Goal: Communication & Community: Answer question/provide support

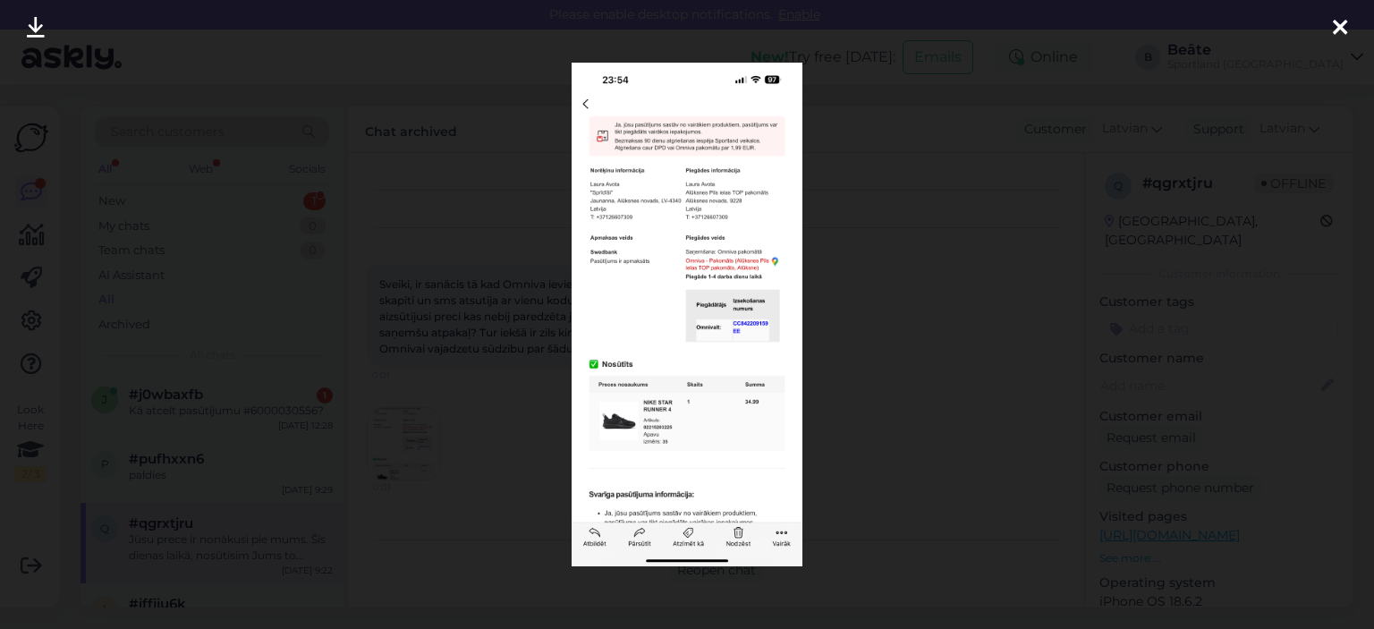
click at [565, 276] on div at bounding box center [687, 314] width 1374 height 629
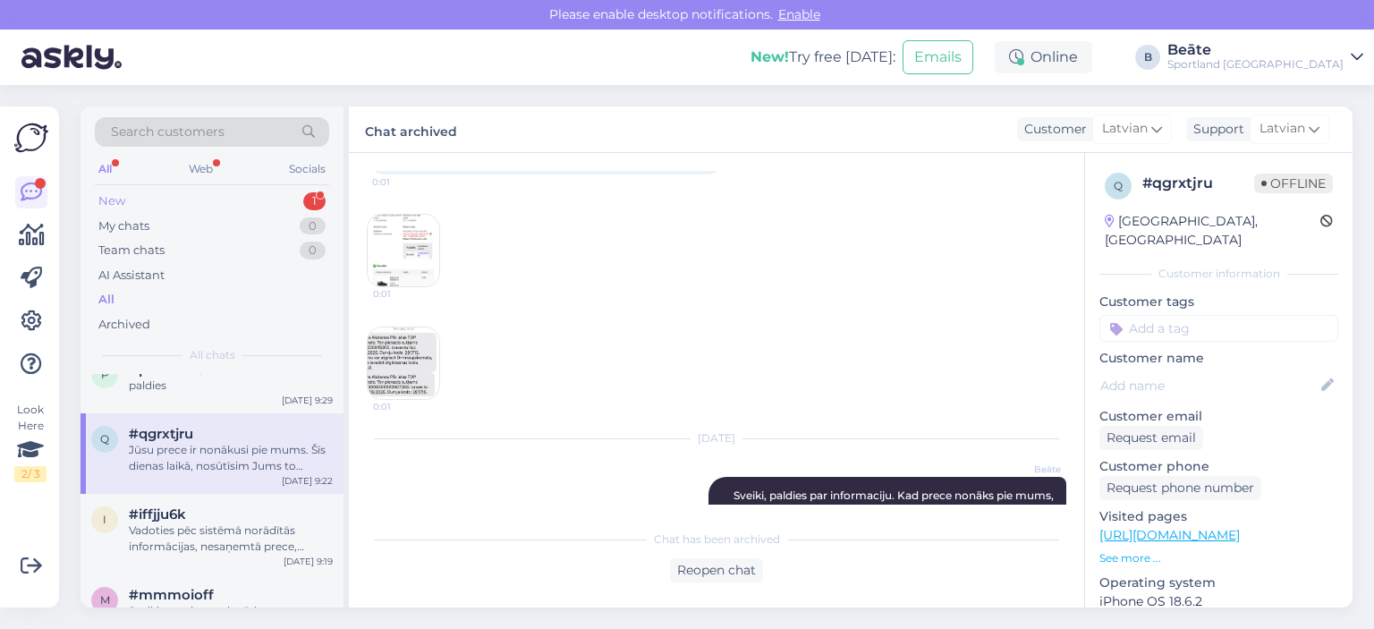
click at [129, 195] on div "New 1" at bounding box center [212, 201] width 234 height 25
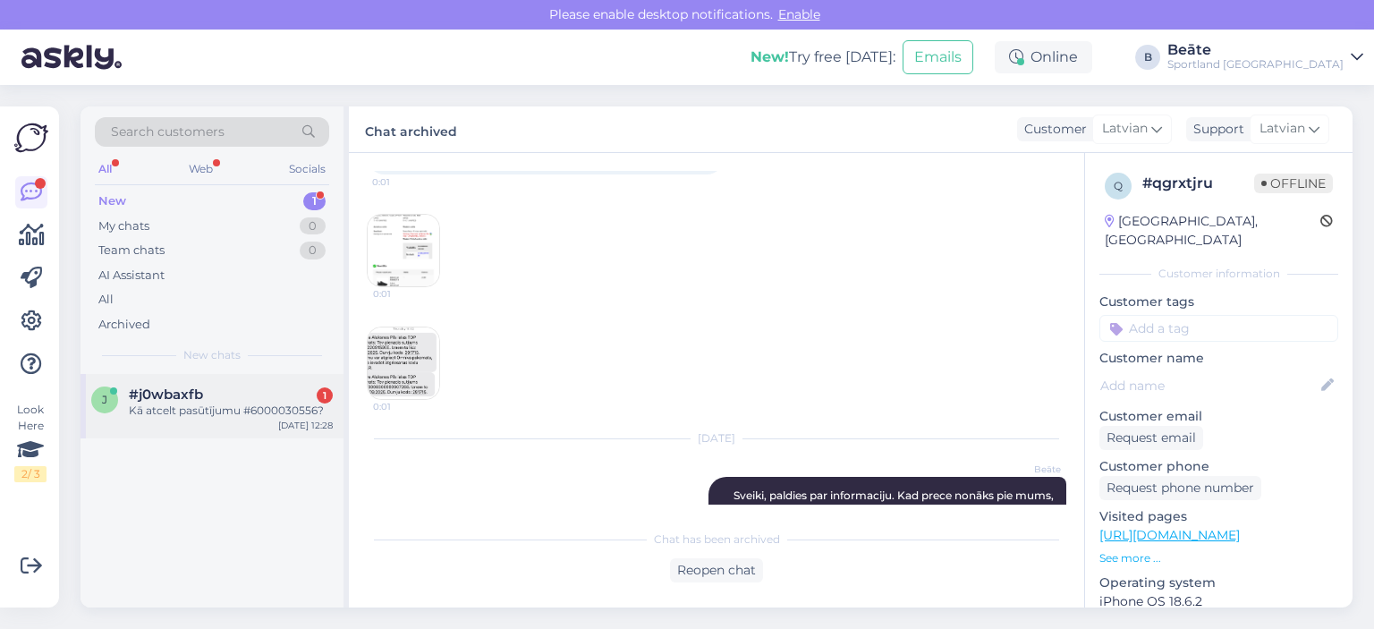
click at [190, 402] on div "#j0wbaxfb 1 Kā atcelt pasūtījumu #6000030556?" at bounding box center [231, 402] width 204 height 32
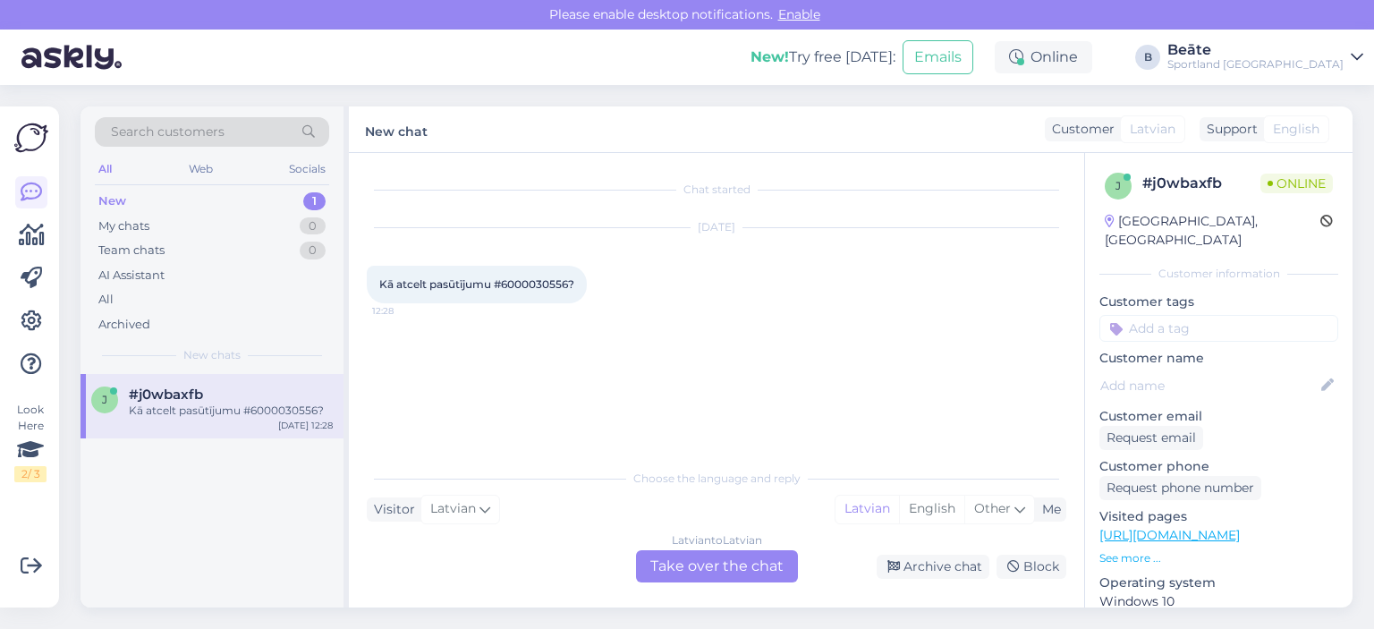
click at [700, 574] on div "Latvian to Latvian Take over the chat" at bounding box center [717, 566] width 162 height 32
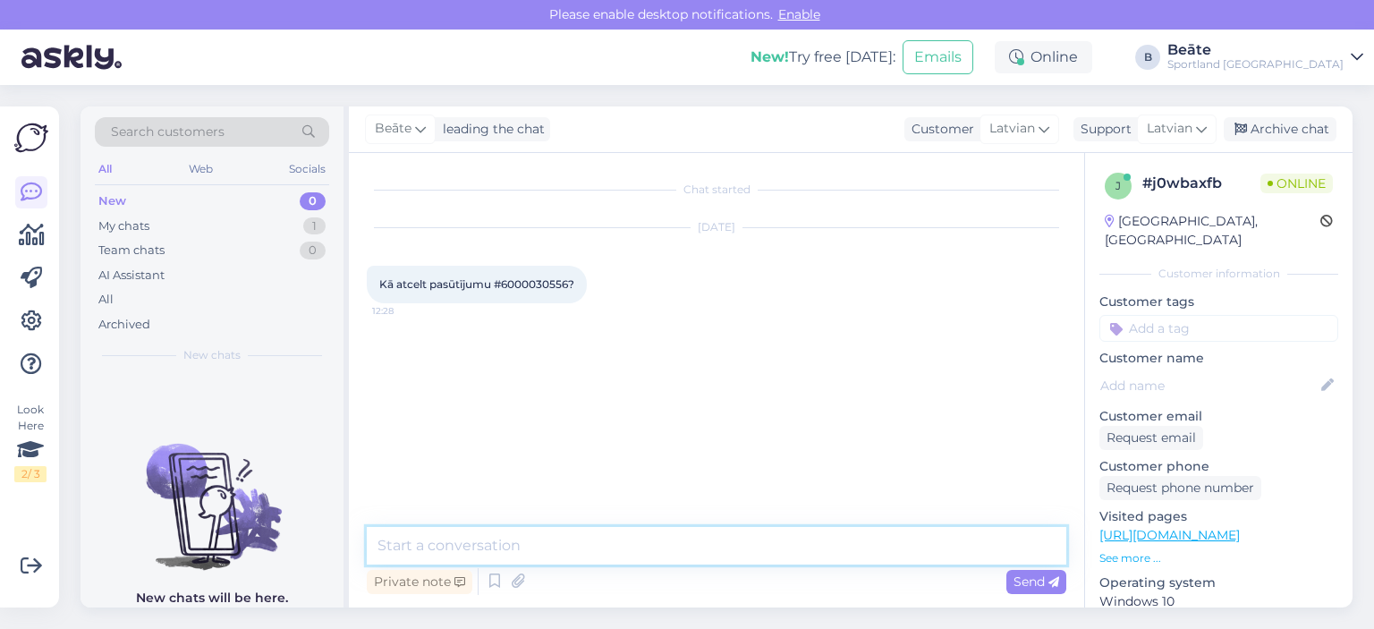
click at [720, 544] on textarea at bounding box center [717, 546] width 700 height 38
type textarea "Labdien."
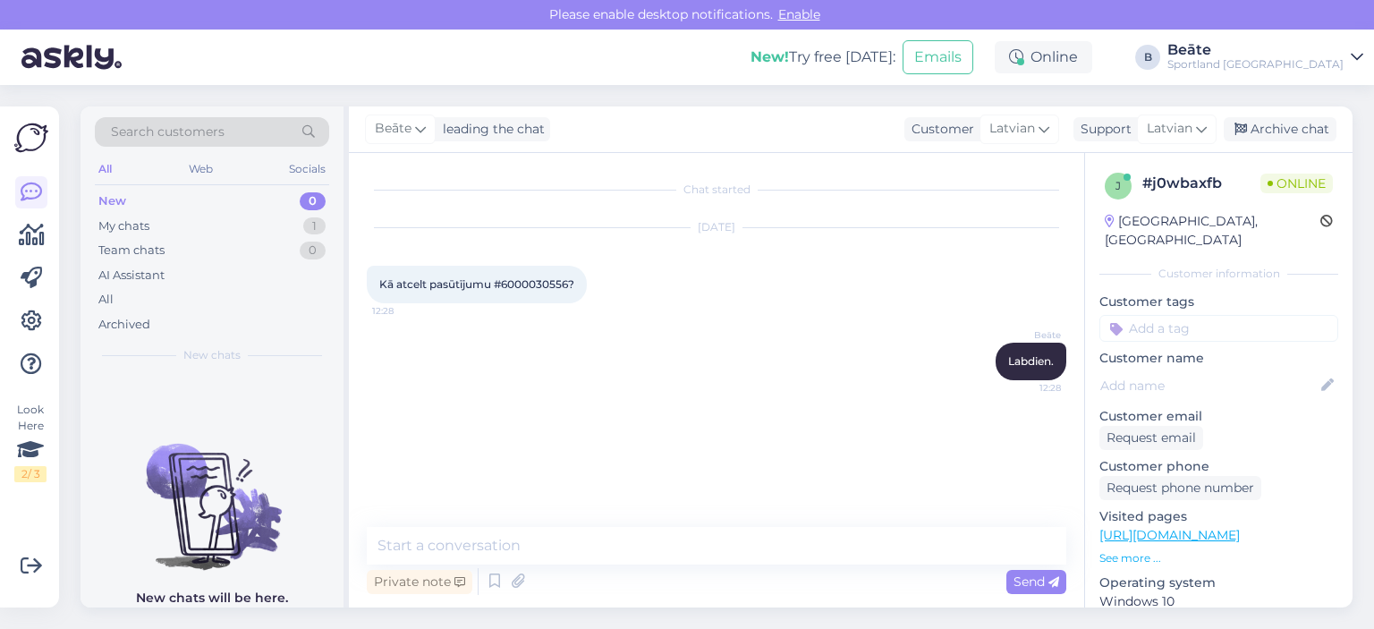
click at [530, 285] on span "Kā atcelt pasūtījumu #6000030556?" at bounding box center [476, 283] width 195 height 13
copy span "6000030556"
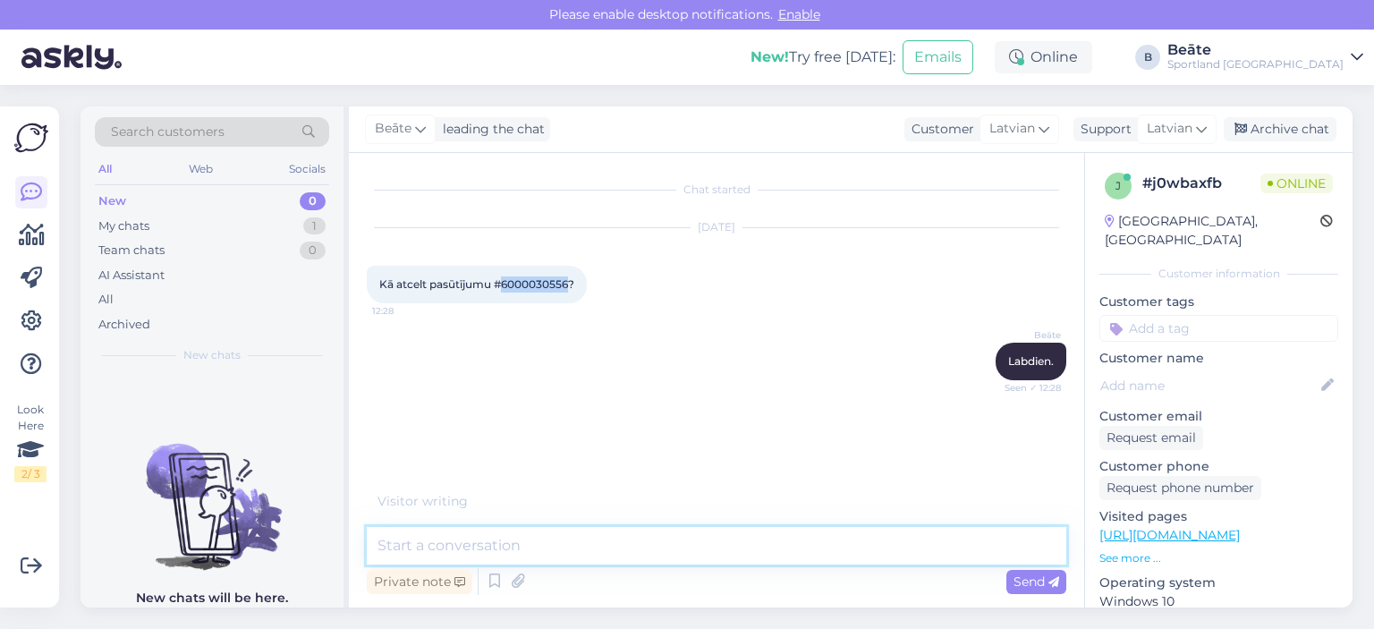
click at [618, 555] on textarea at bounding box center [717, 546] width 700 height 38
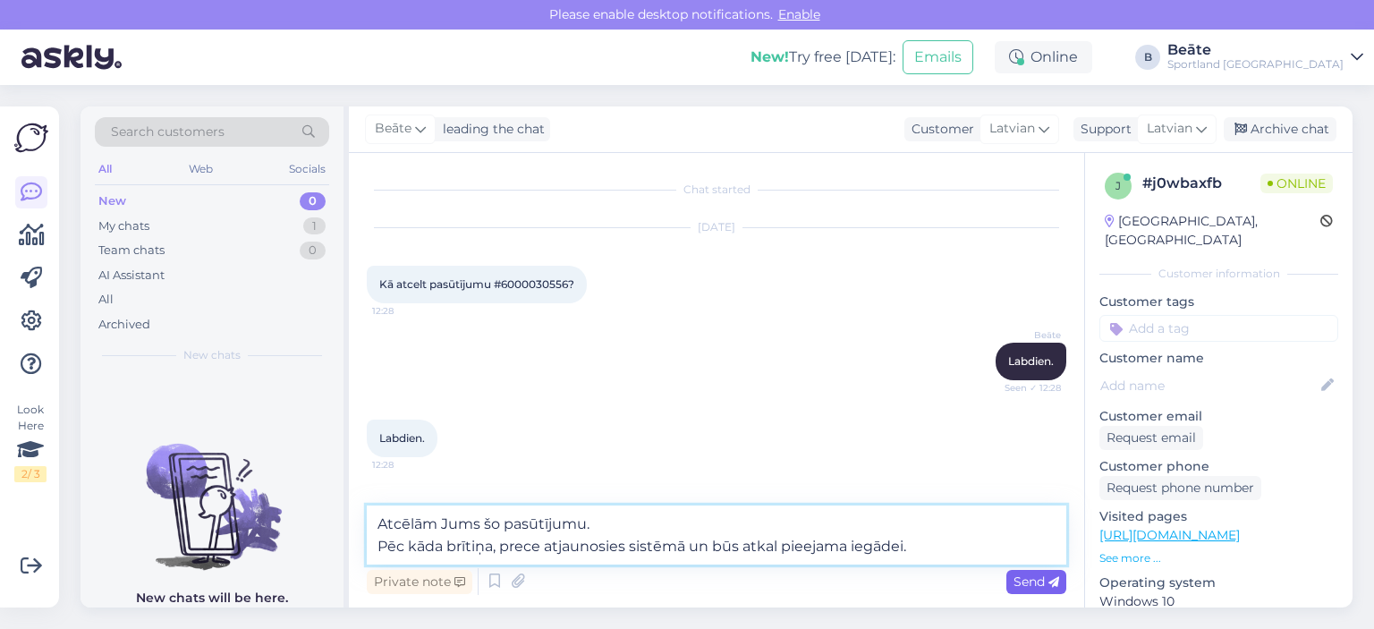
type textarea "Atcēlām Jums šo pasūtījumu. Pēc kāda brītiņa, prece atjaunosies sistēmā un būs …"
click at [1016, 581] on span "Send" at bounding box center [1037, 581] width 46 height 16
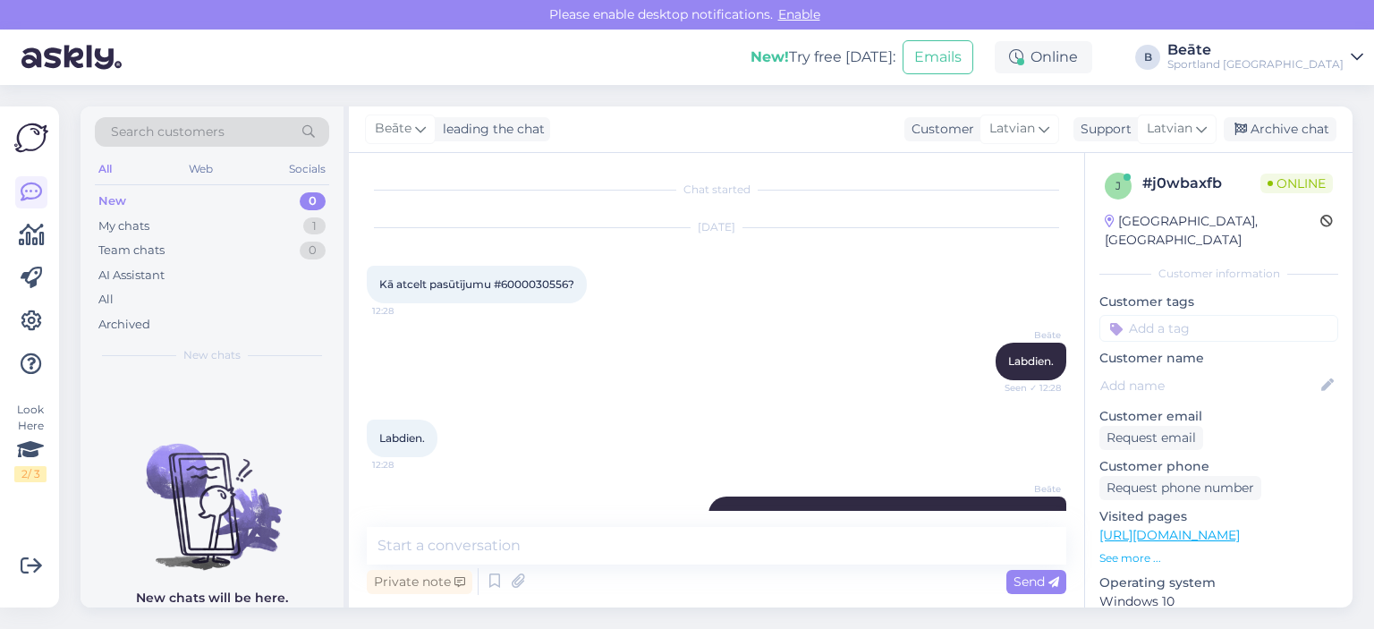
scroll to position [75, 0]
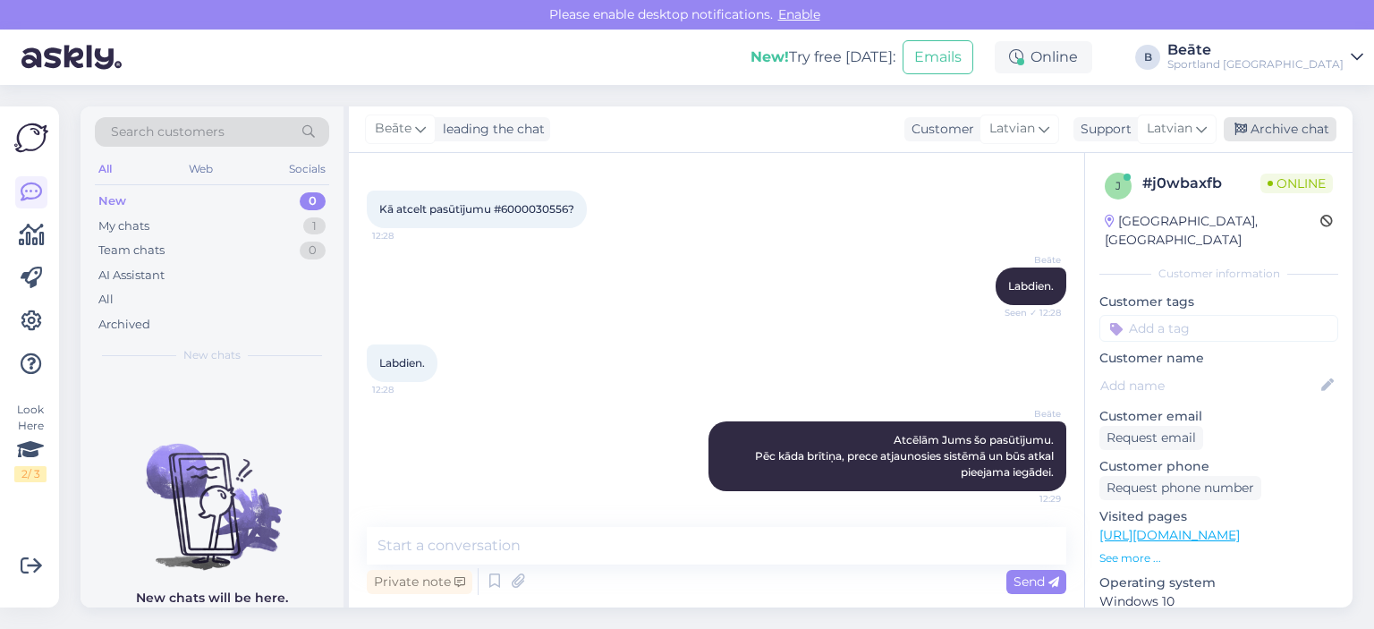
click at [1284, 137] on div "Archive chat" at bounding box center [1280, 129] width 113 height 24
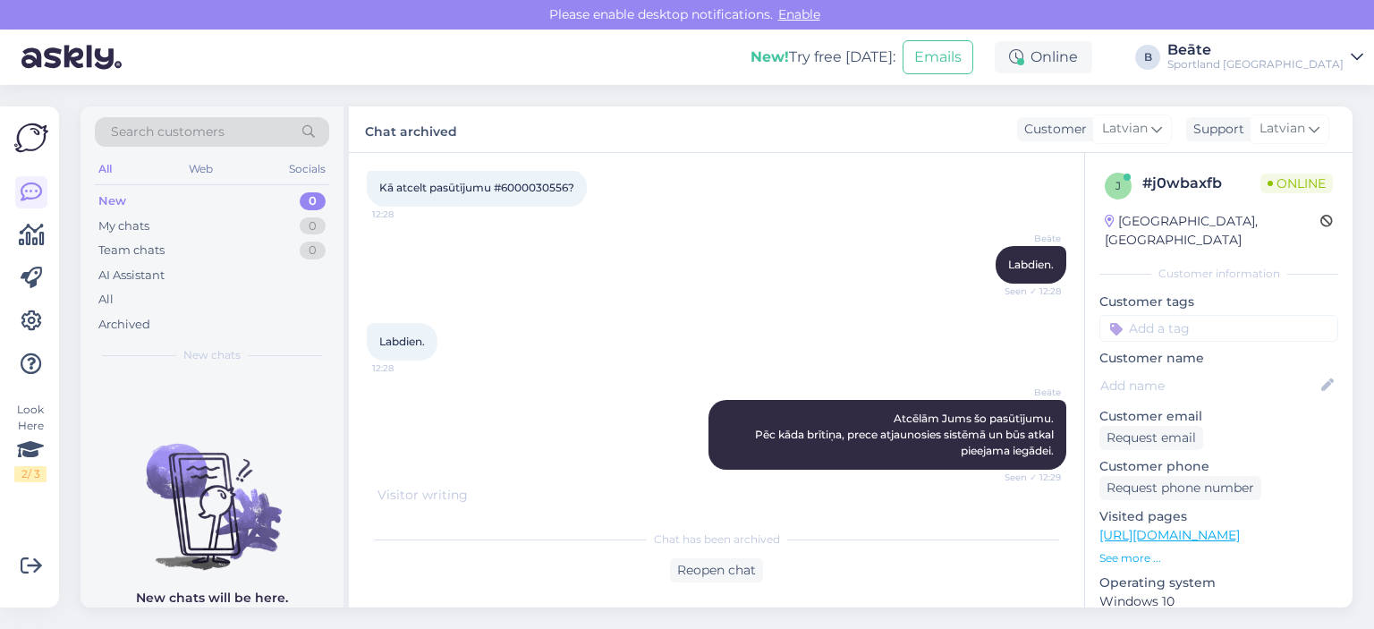
scroll to position [157, 0]
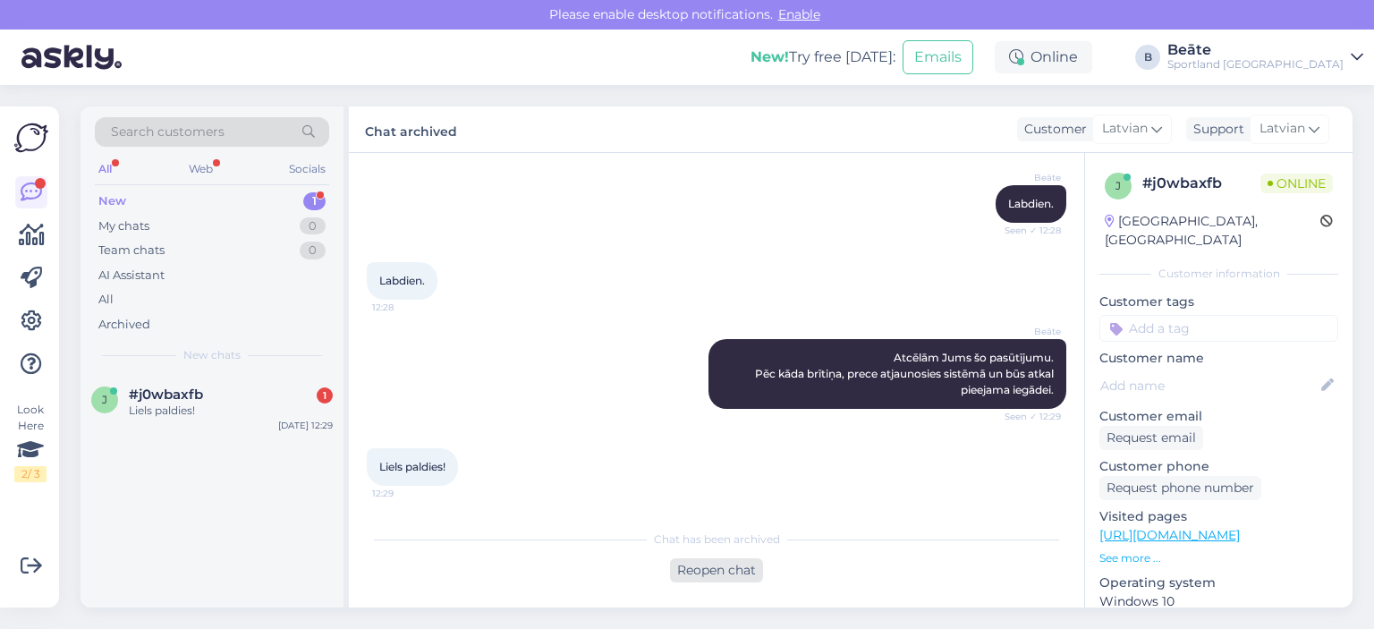
click at [722, 577] on div "Reopen chat" at bounding box center [716, 570] width 93 height 24
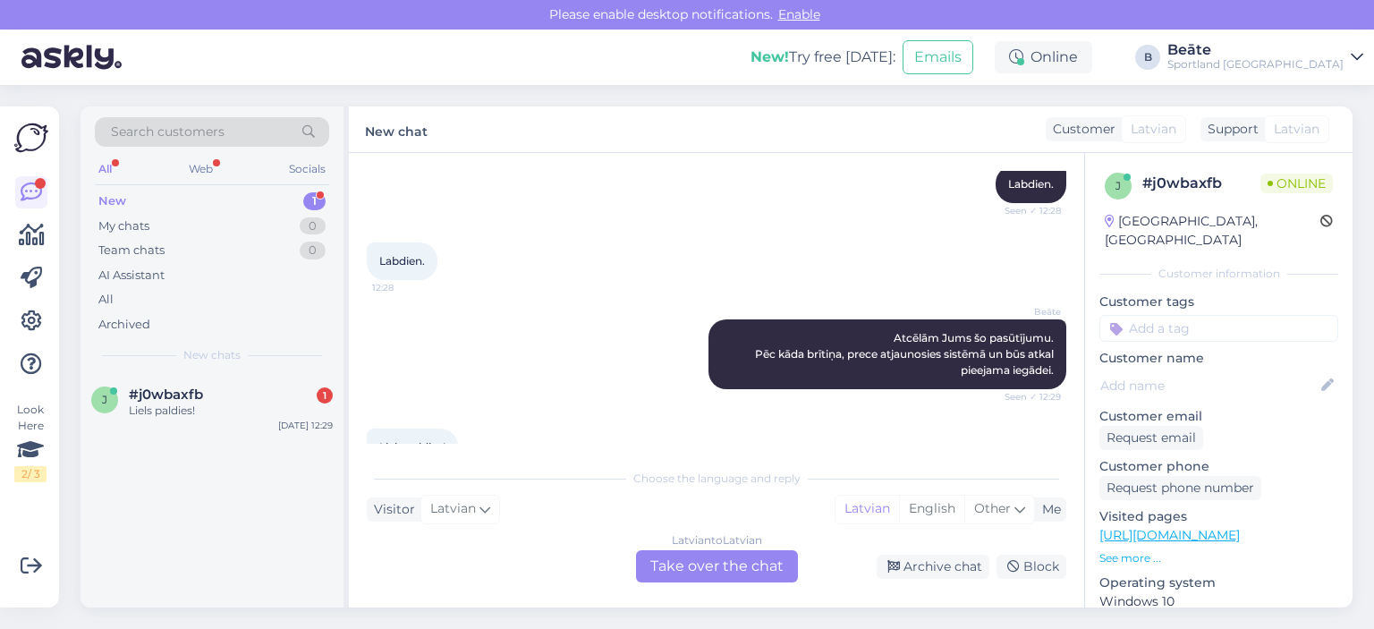
click at [730, 573] on div "Latvian to Latvian Take over the chat" at bounding box center [717, 566] width 162 height 32
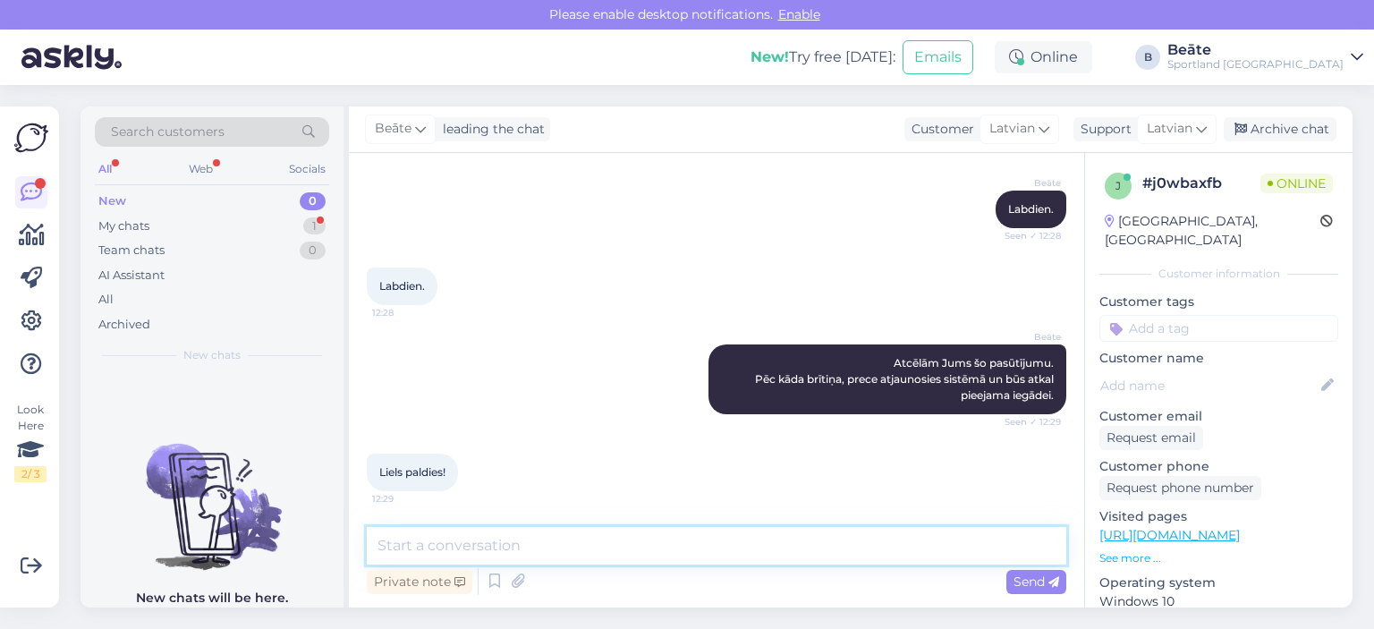
click at [734, 553] on textarea at bounding box center [717, 546] width 700 height 38
type textarea "Jauku Jums dienu! :)"
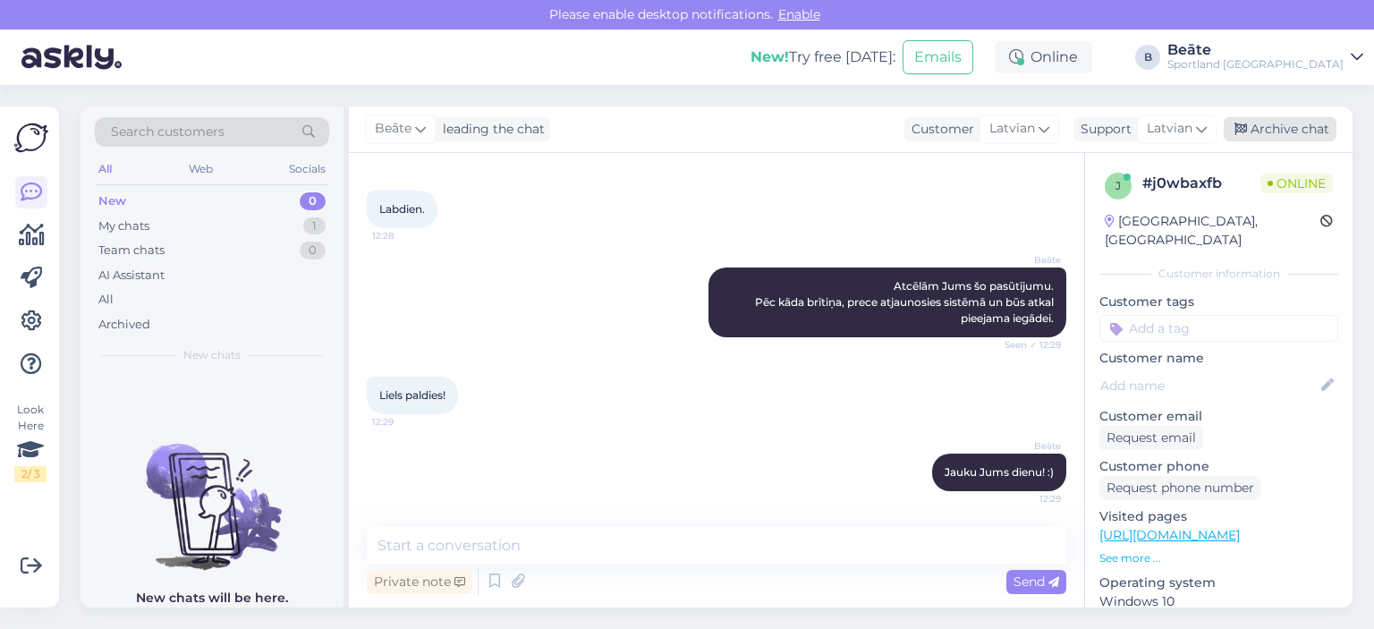
click at [1296, 124] on div "Archive chat" at bounding box center [1280, 129] width 113 height 24
